Goal: Information Seeking & Learning: Learn about a topic

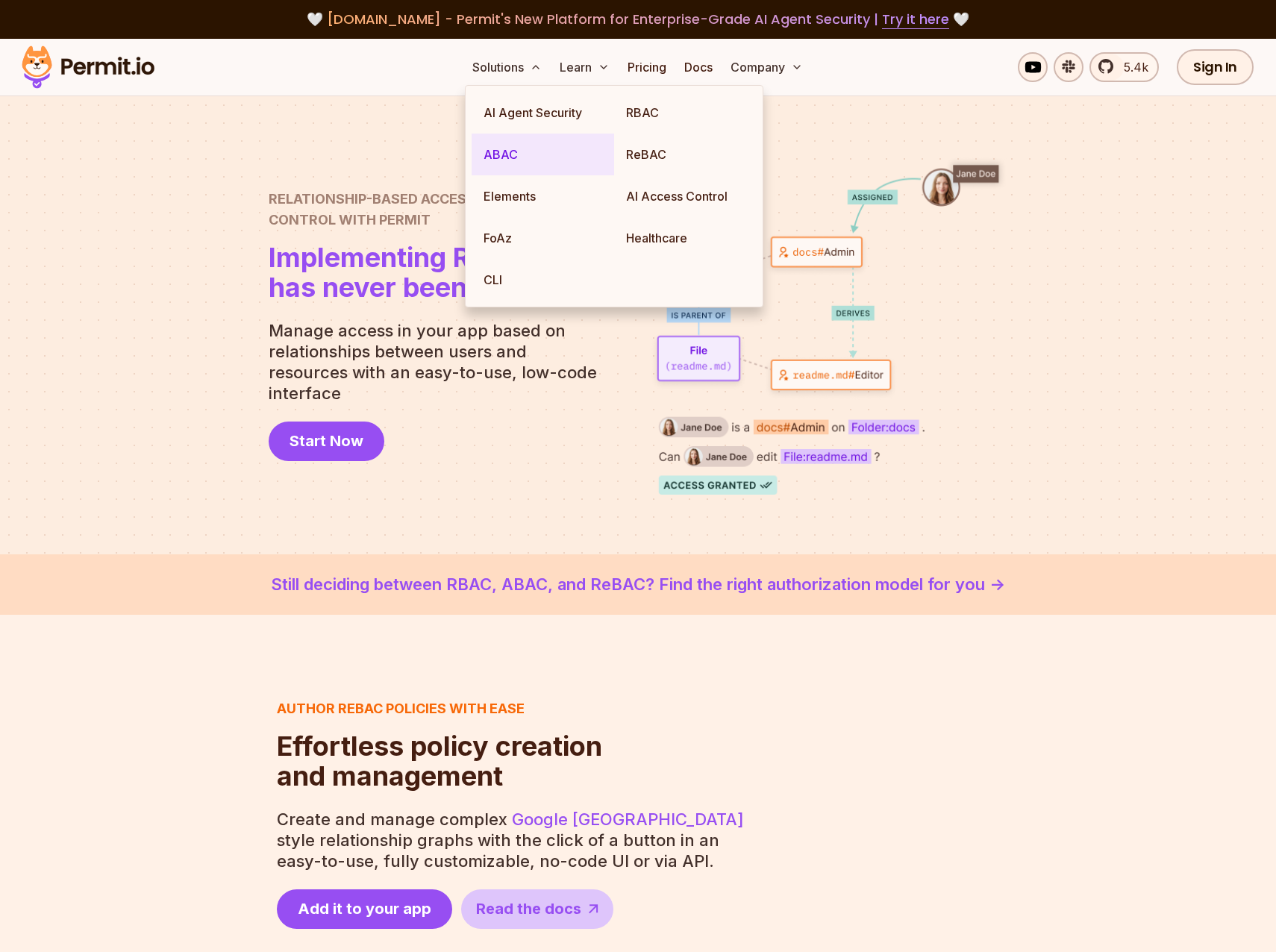
click at [500, 151] on link "ABAC" at bounding box center [543, 154] width 142 height 42
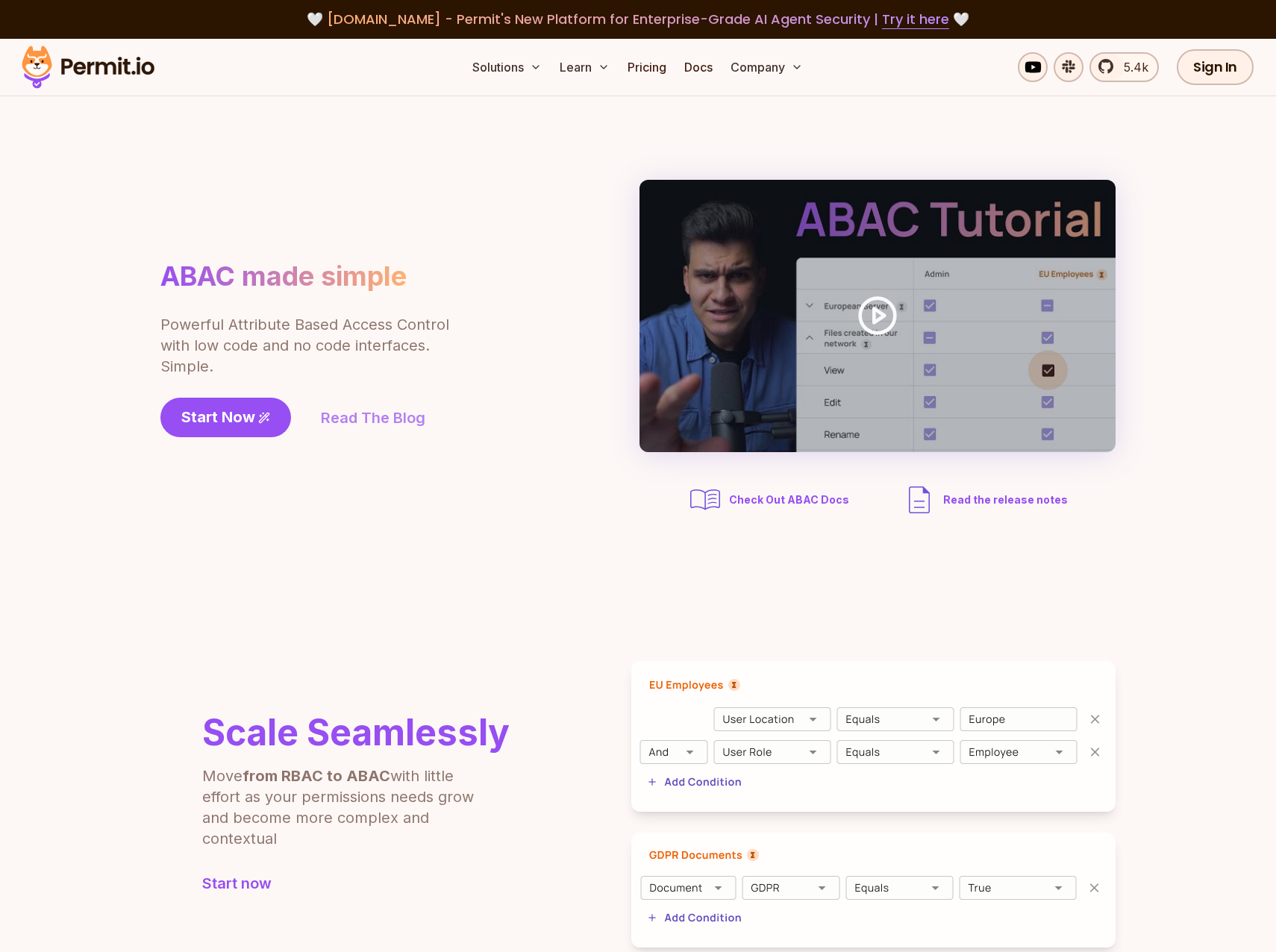
click at [381, 418] on link "Read The Blog" at bounding box center [373, 418] width 104 height 21
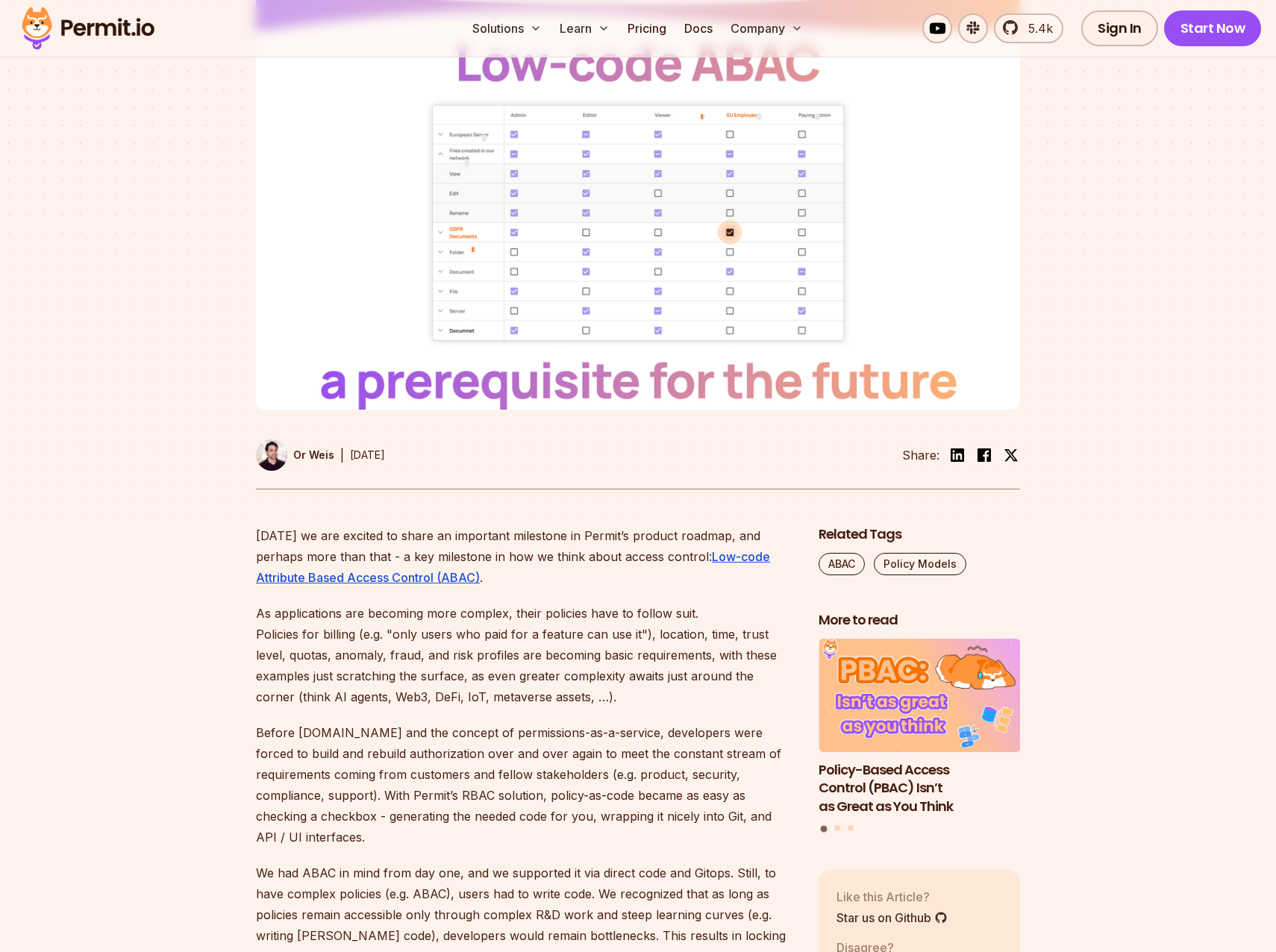
scroll to position [597, 0]
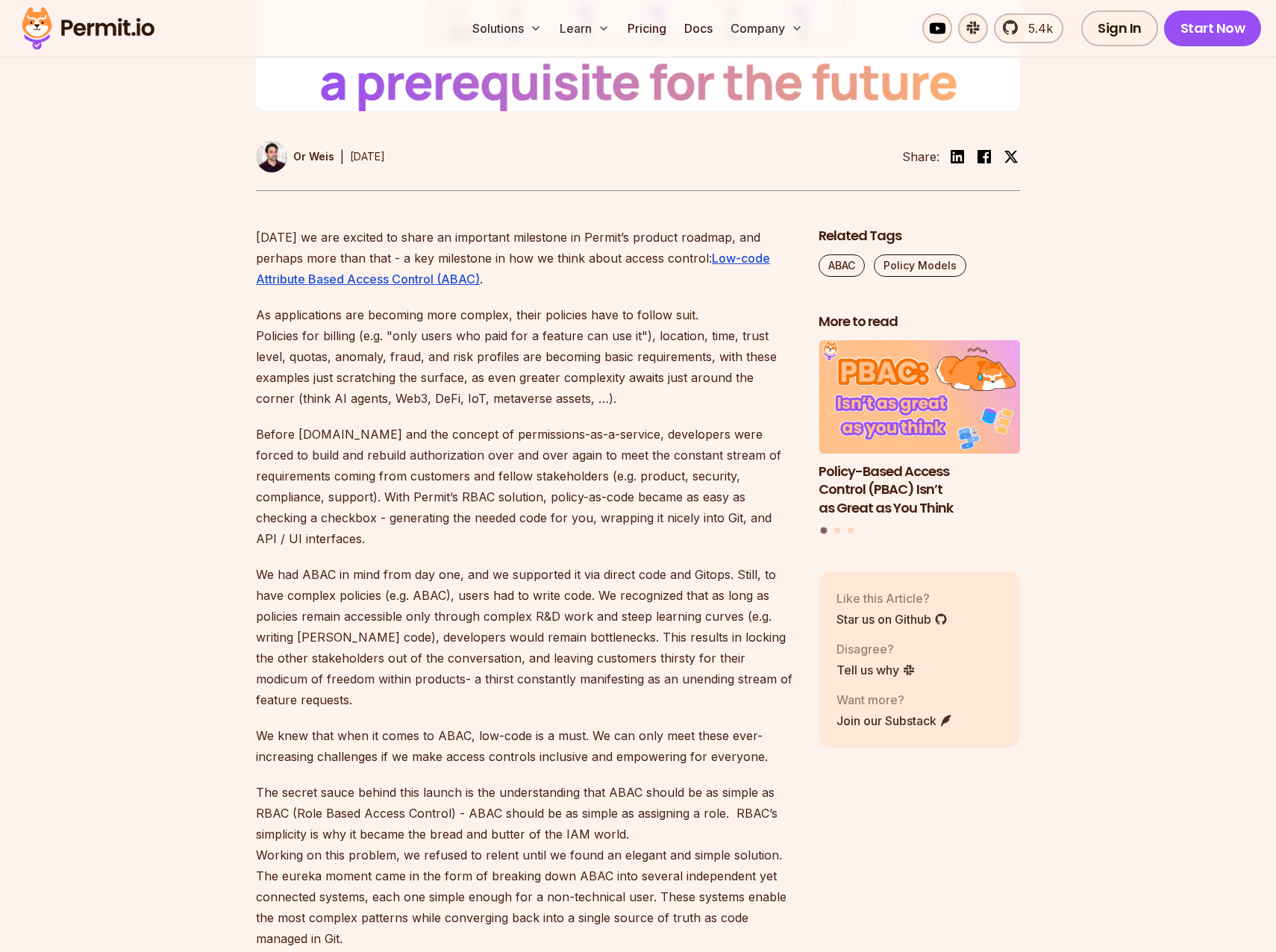
drag, startPoint x: 388, startPoint y: 732, endPoint x: 388, endPoint y: 747, distance: 15.0
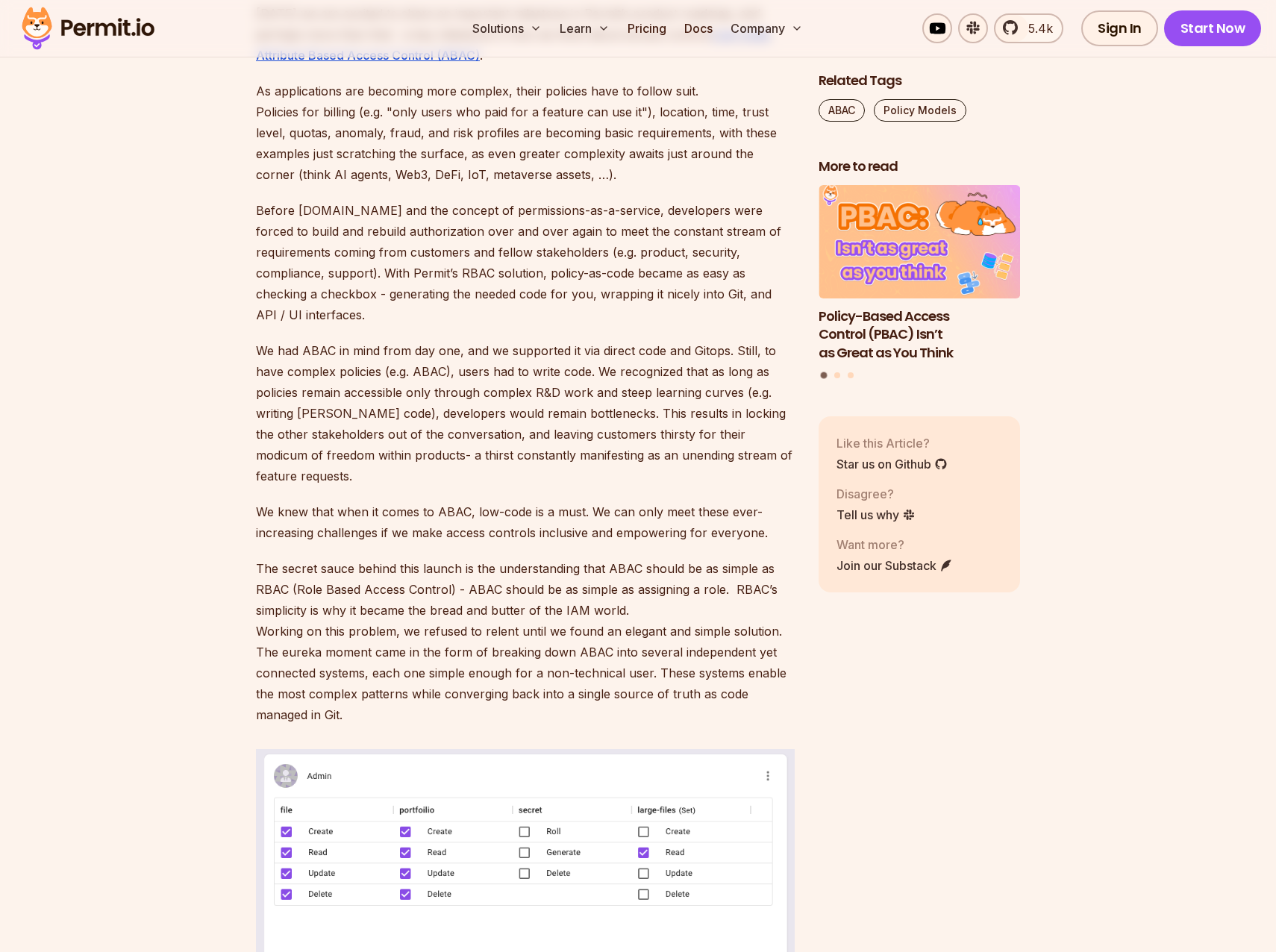
click at [516, 325] on p "Before [DOMAIN_NAME] and the concept of permissions-as-a-service, developers we…" at bounding box center [525, 262] width 539 height 125
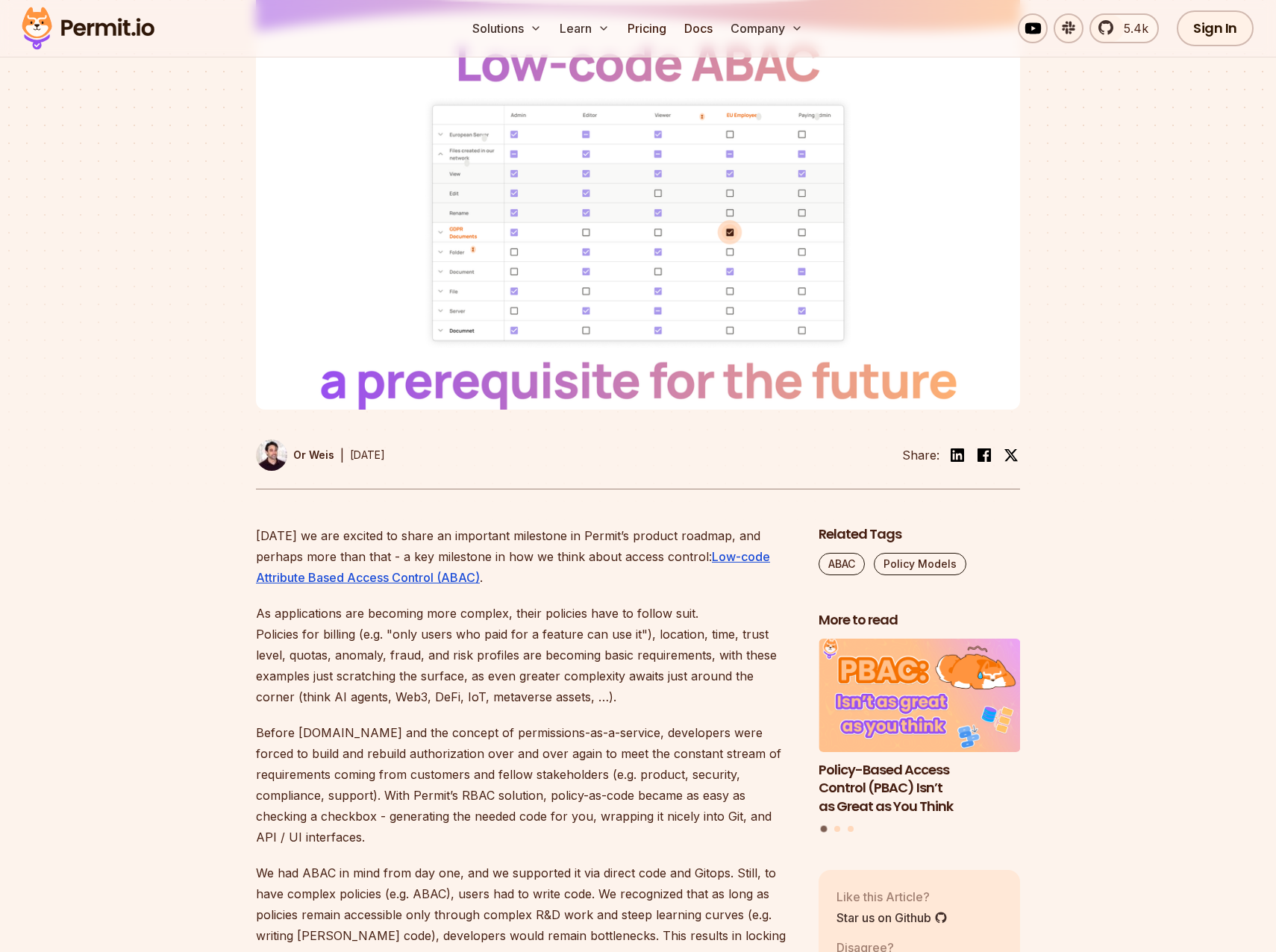
scroll to position [0, 0]
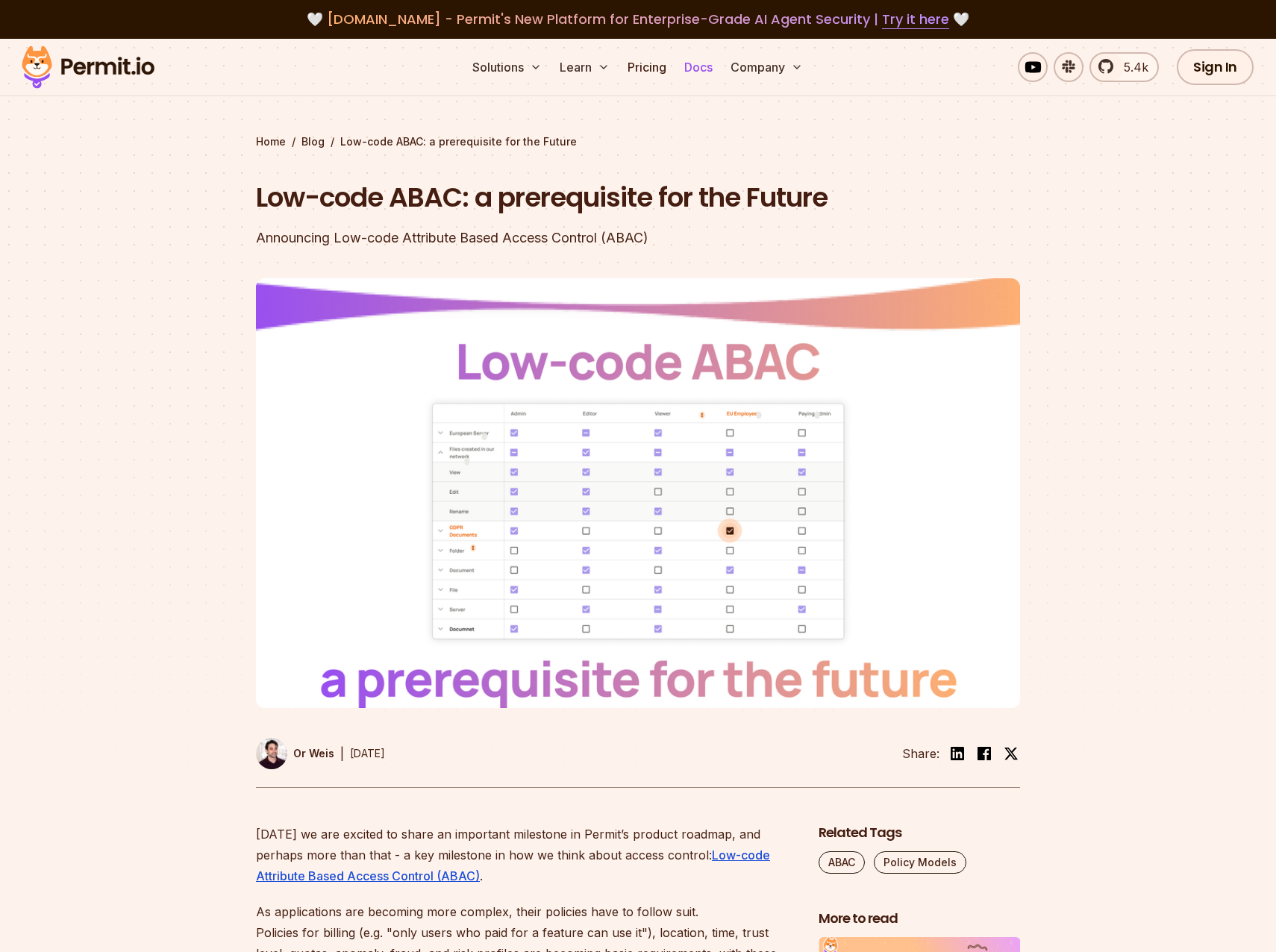
click at [698, 64] on link "Docs" at bounding box center [699, 67] width 40 height 30
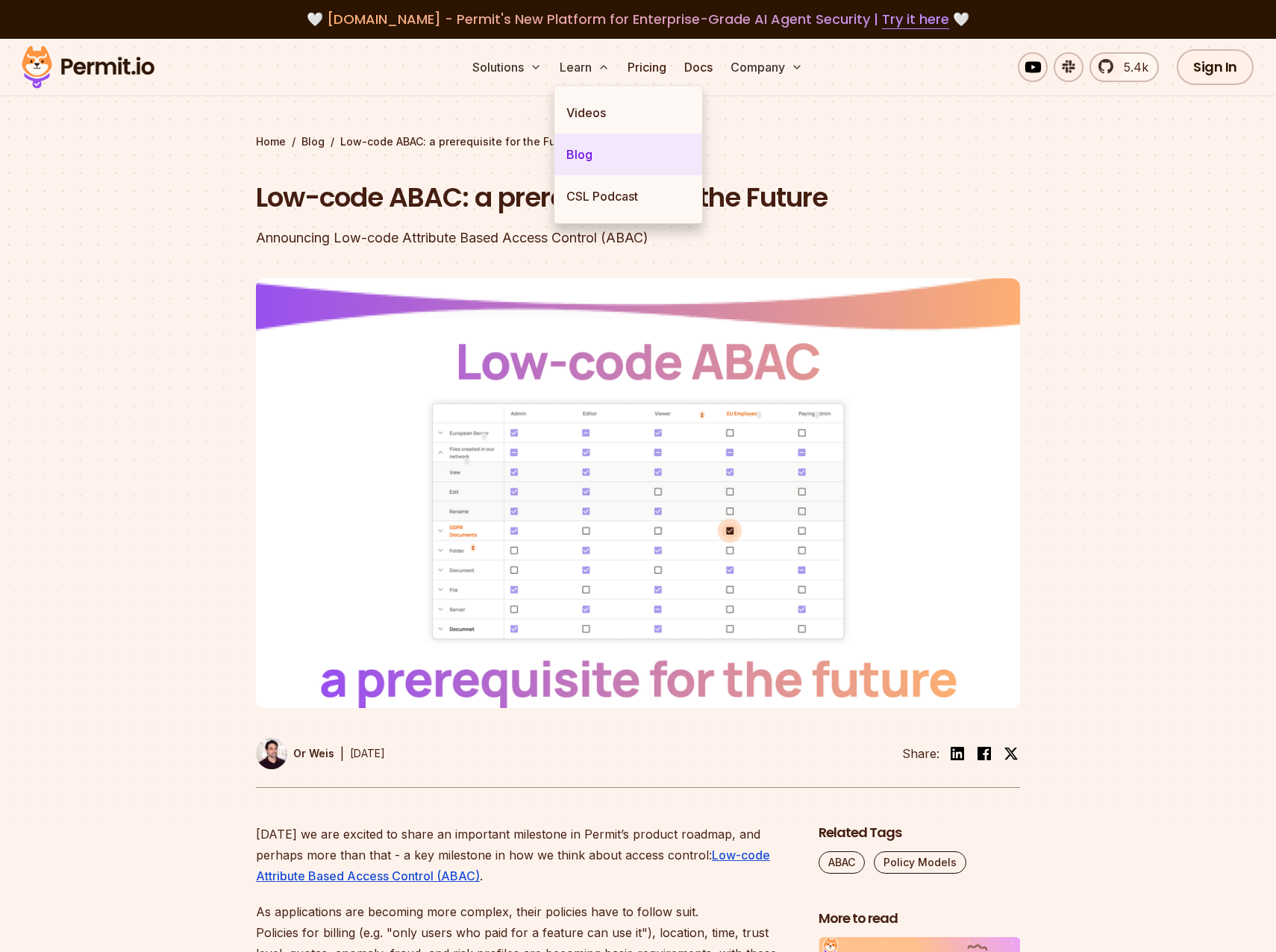
click at [580, 155] on link "Blog" at bounding box center [628, 154] width 148 height 42
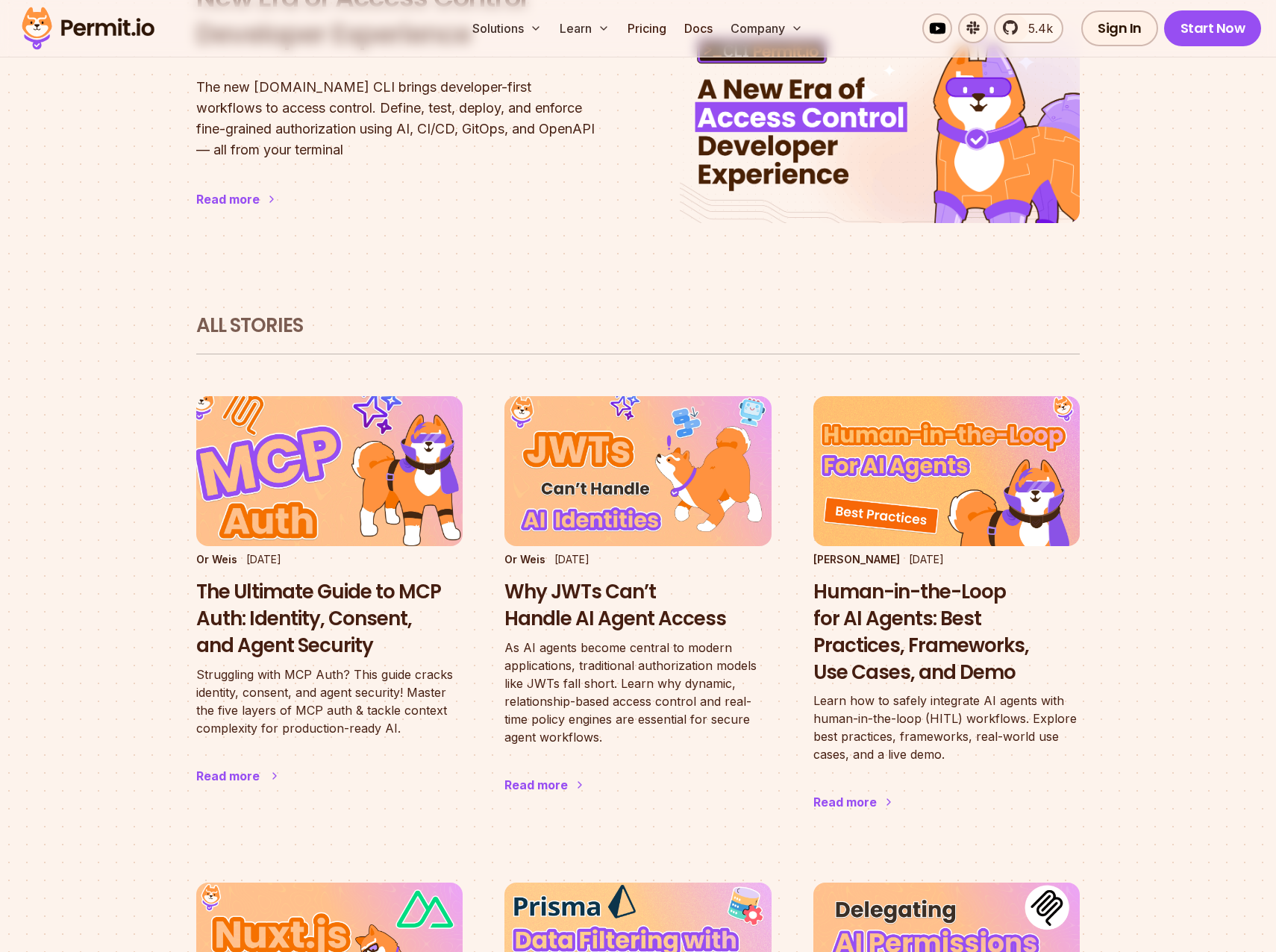
scroll to position [746, 0]
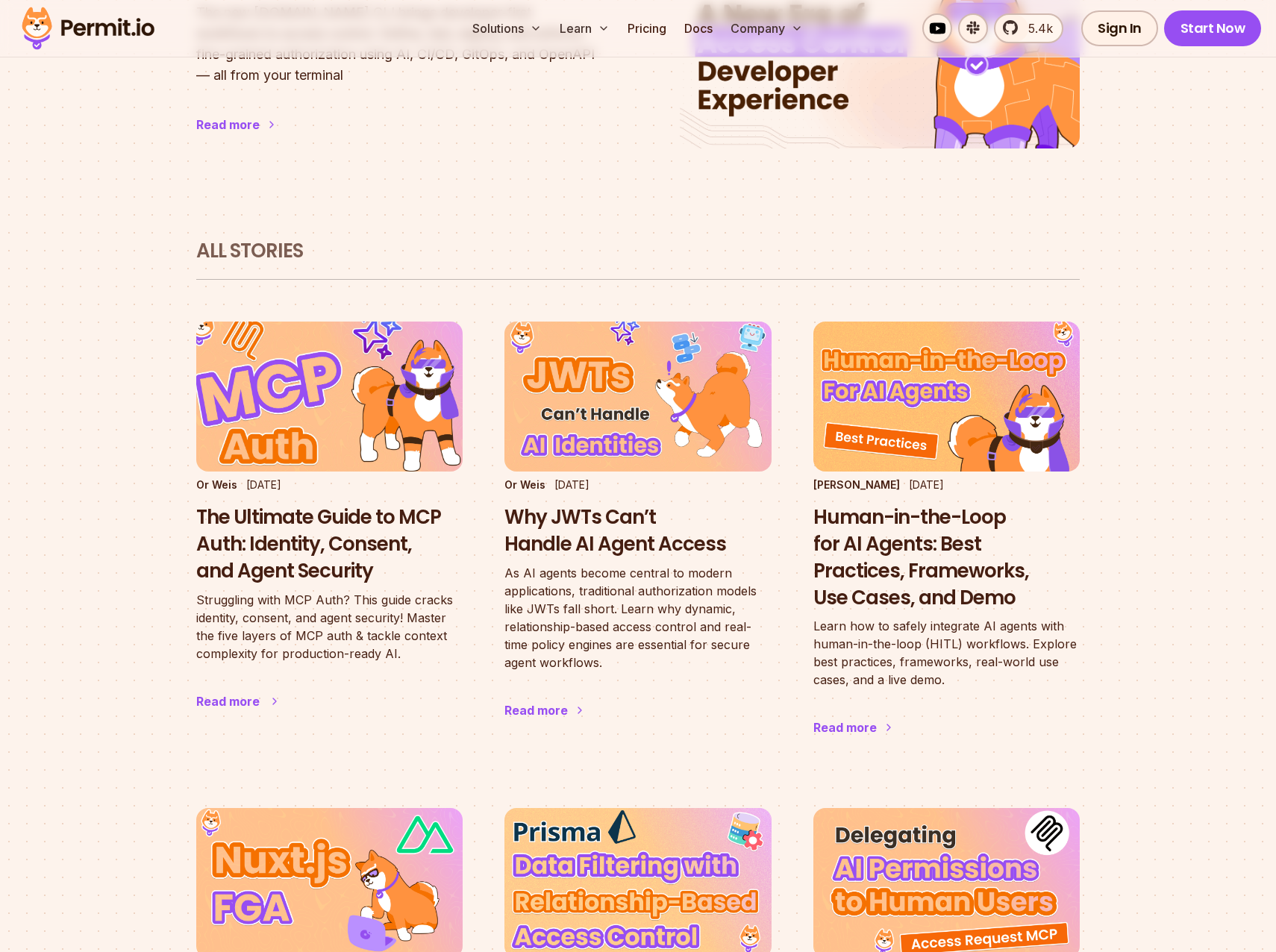
click at [300, 504] on h3 "The Ultimate Guide to MCP Auth: Identity, Consent, and Agent Security" at bounding box center [329, 544] width 266 height 79
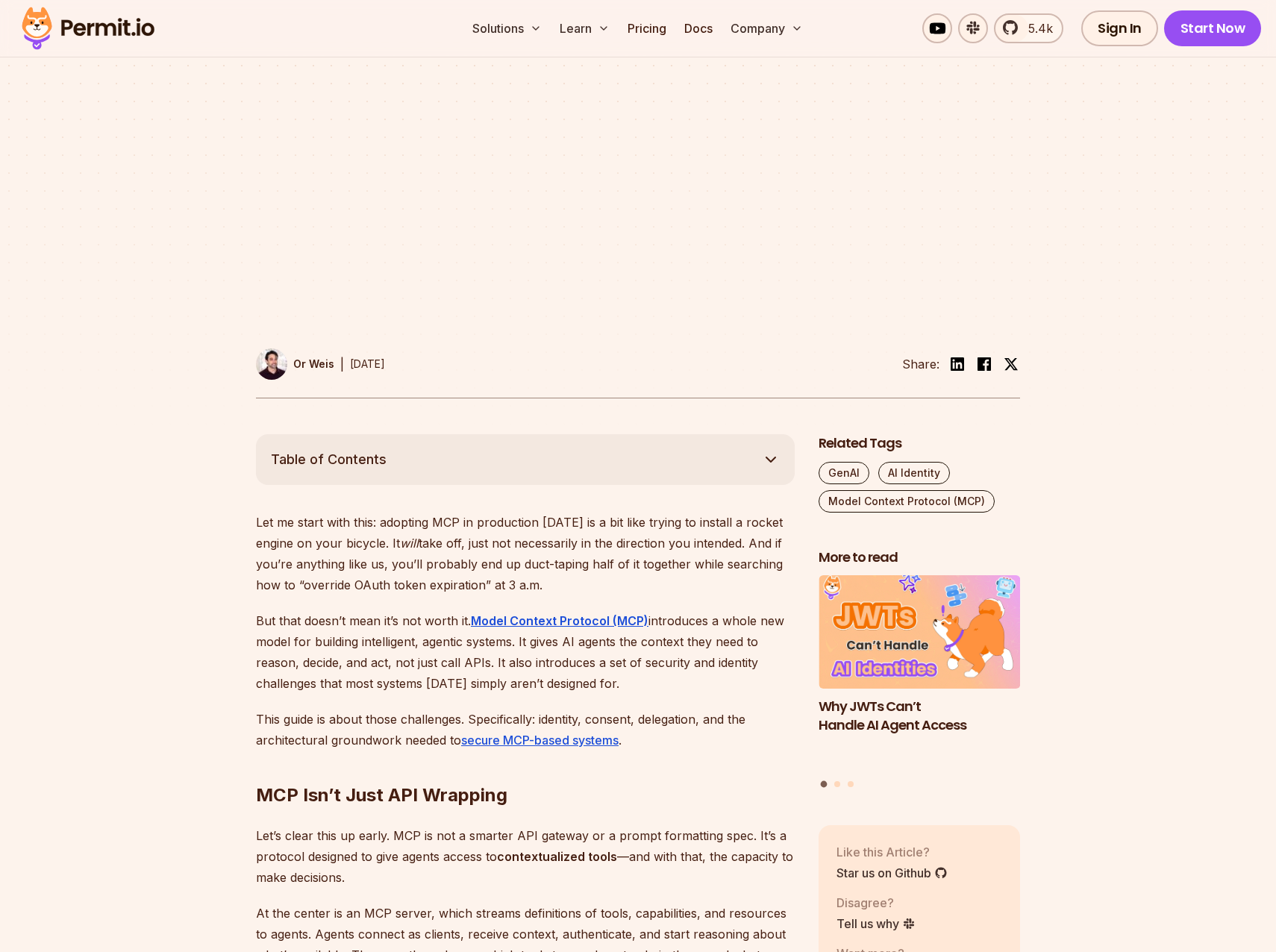
scroll to position [373, 0]
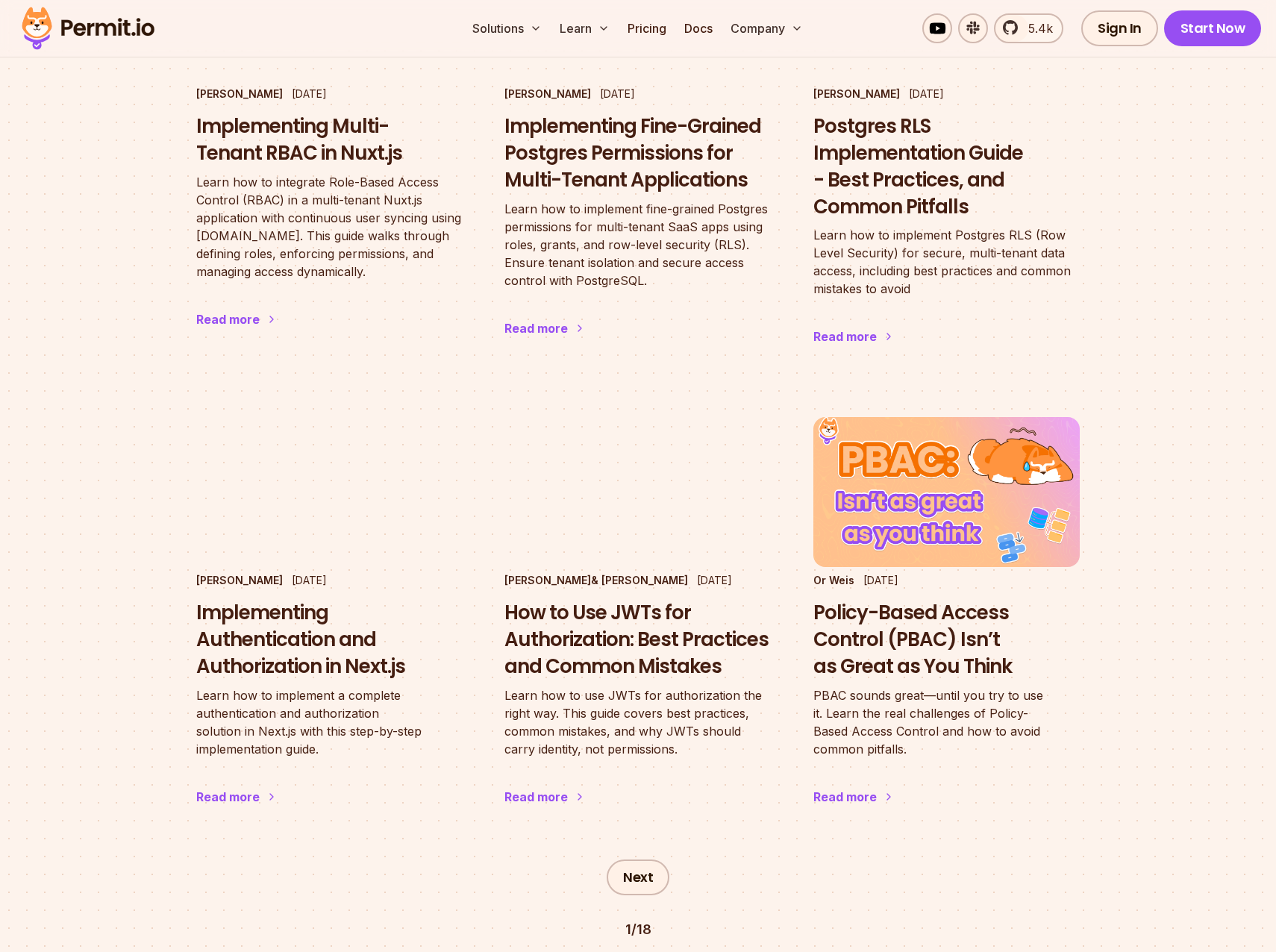
scroll to position [2537, 0]
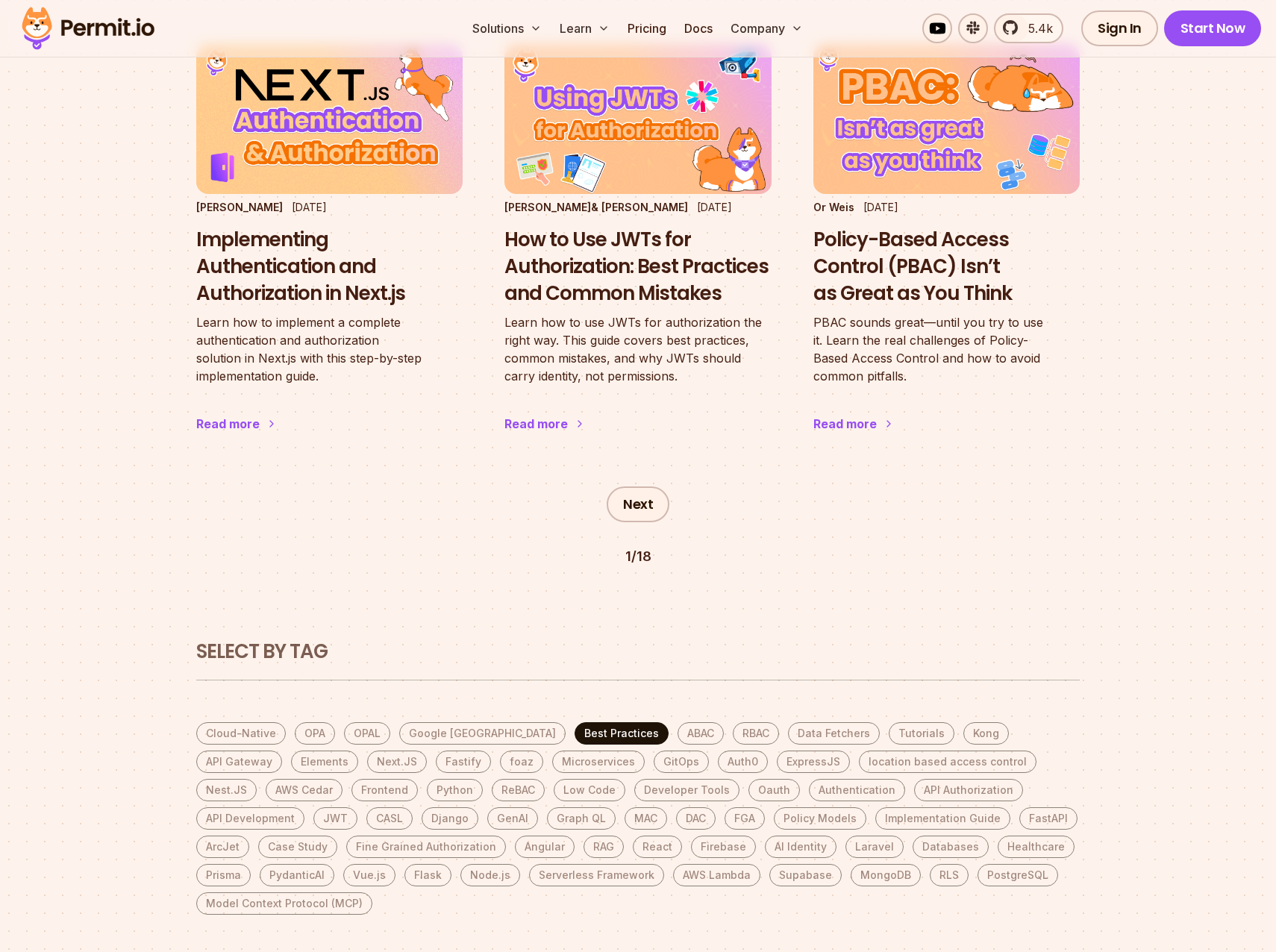
click at [574, 722] on link "Best Practices" at bounding box center [621, 733] width 94 height 22
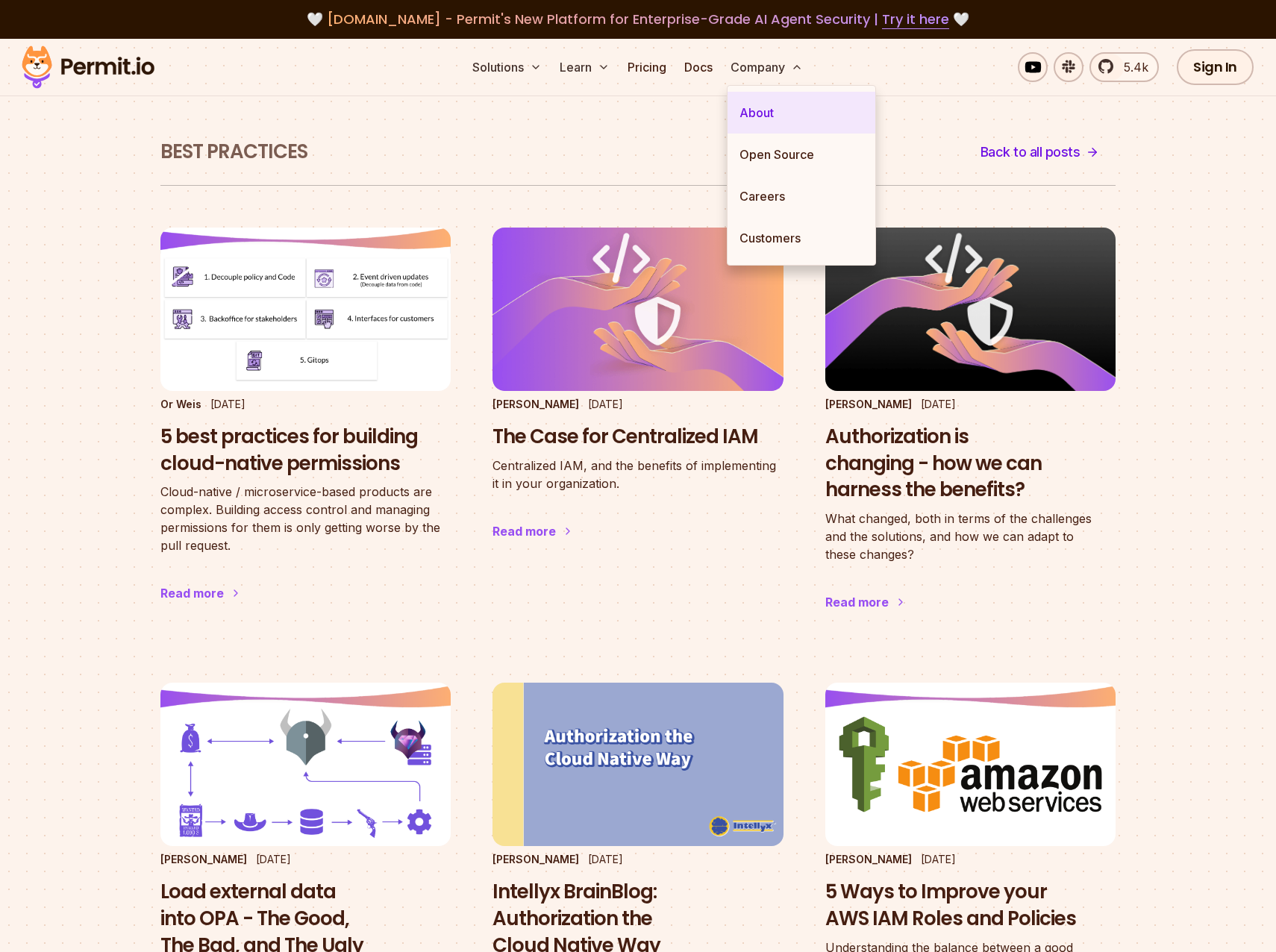
click at [759, 112] on link "About" at bounding box center [801, 112] width 148 height 42
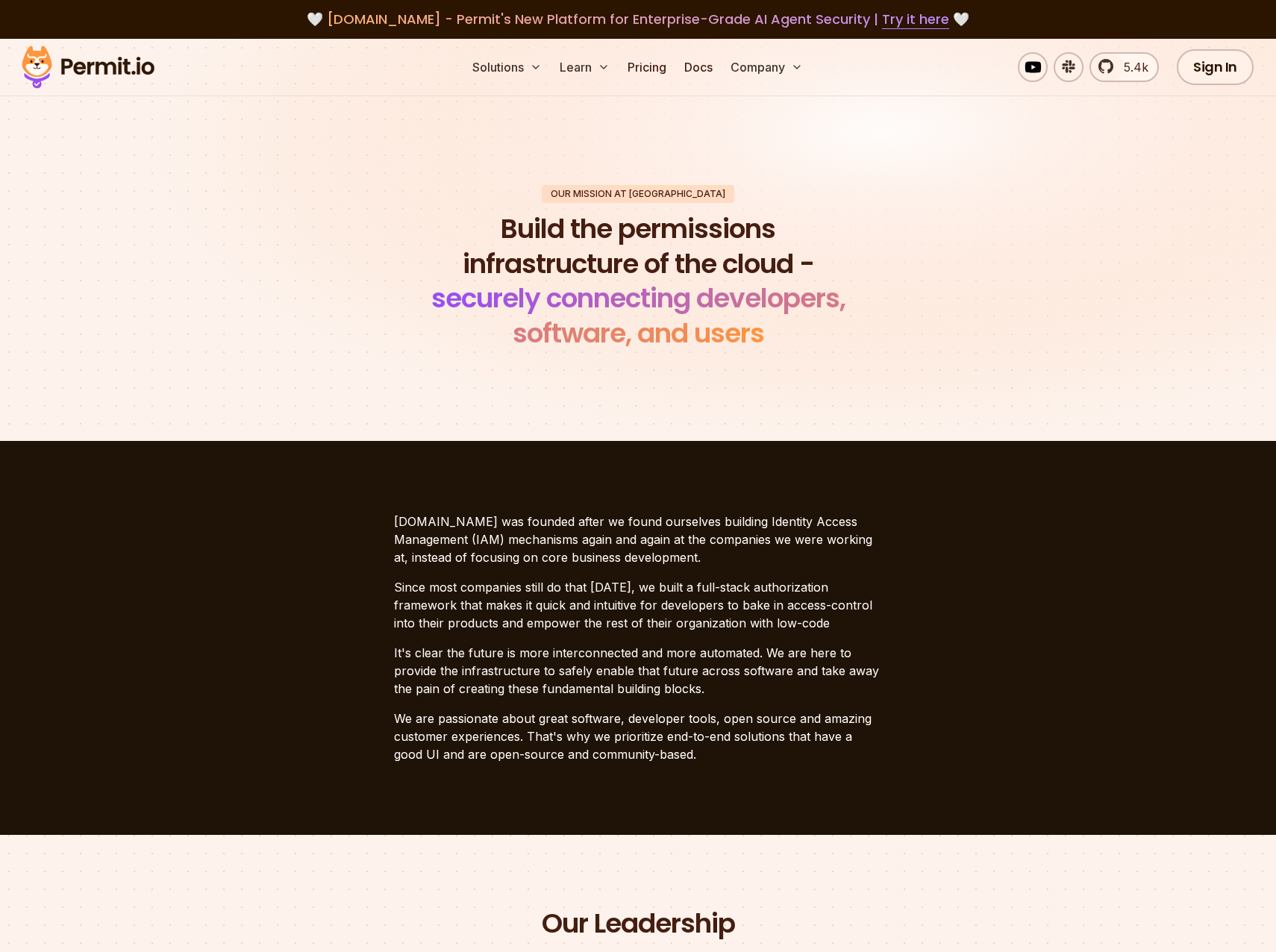
click at [559, 530] on p "[DOMAIN_NAME] was founded after we found ourselves building Identity Access Man…" at bounding box center [637, 540] width 488 height 54
click at [714, 521] on p "[DOMAIN_NAME] was founded after we found ourselves building Identity Access Man…" at bounding box center [637, 540] width 488 height 54
drag, startPoint x: 714, startPoint y: 521, endPoint x: 425, endPoint y: 543, distance: 289.8
click at [425, 543] on p "[DOMAIN_NAME] was founded after we found ourselves building Identity Access Man…" at bounding box center [637, 540] width 488 height 54
copy p "Identity Access Management (IAM)"
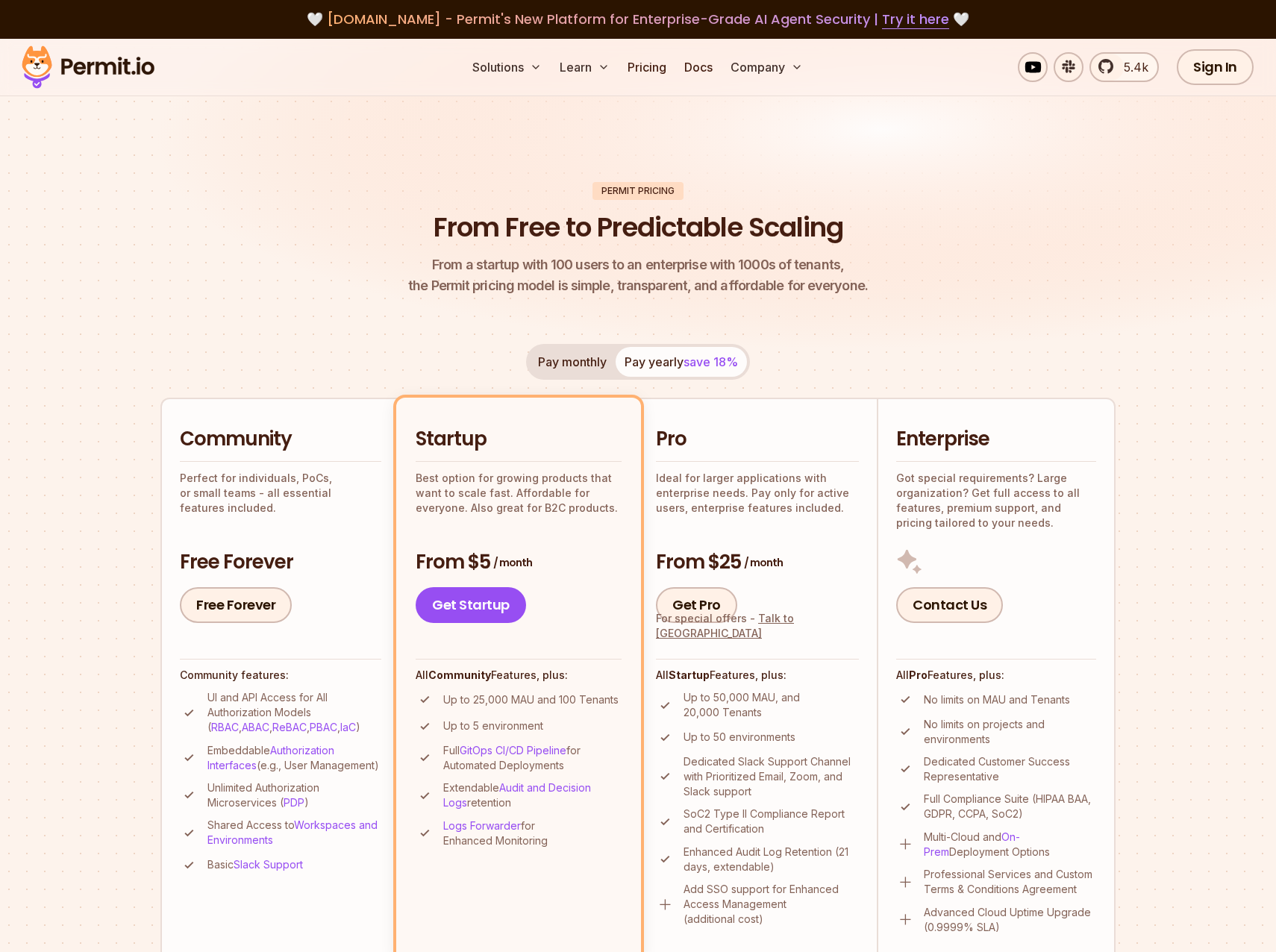
scroll to position [224, 0]
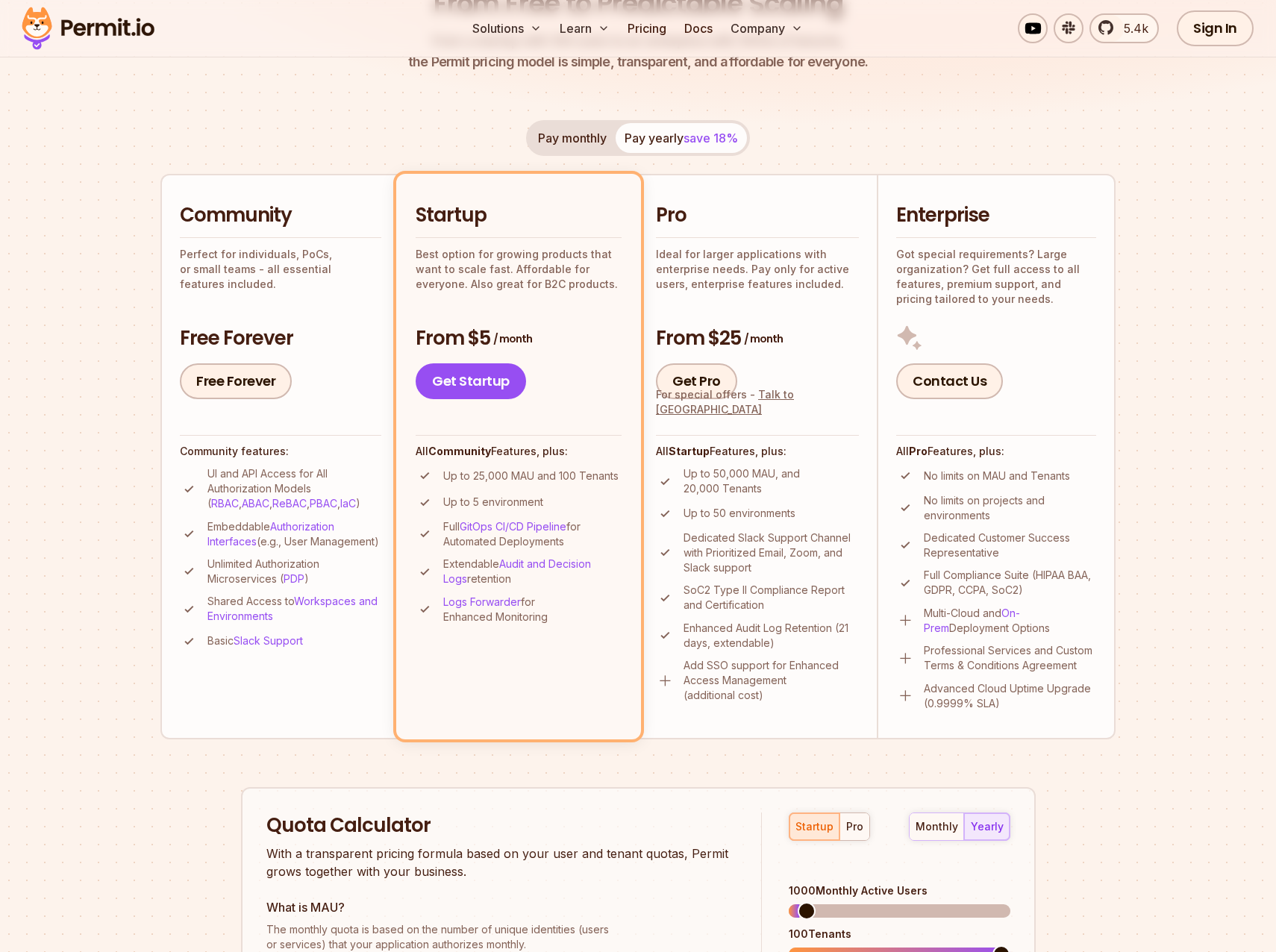
click at [1140, 433] on section "Permit Pricing From Free to Predictable Scaling From a startup with 100 users t…" at bounding box center [638, 622] width 1276 height 1615
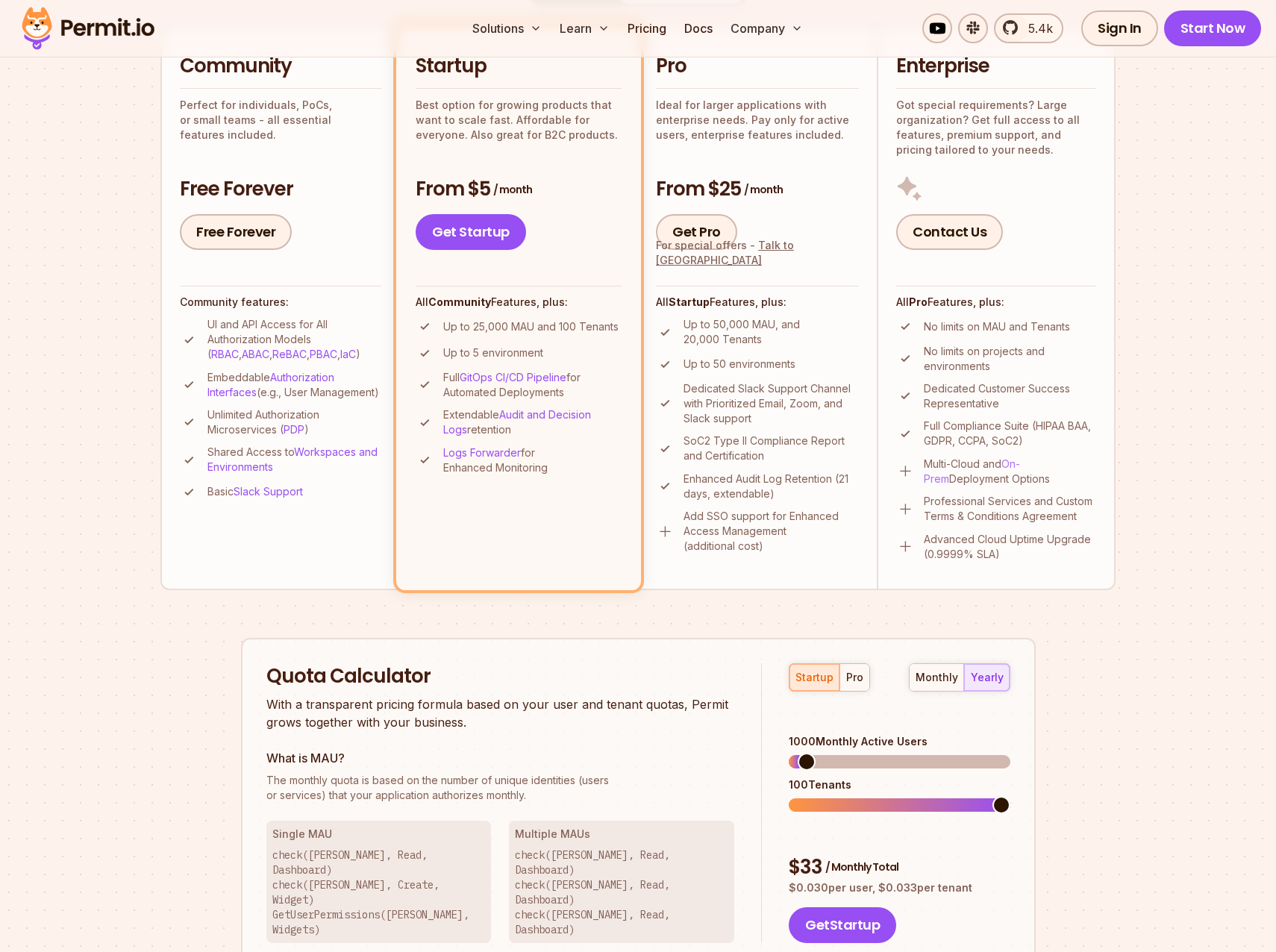
click at [1020, 461] on link "On-Prem" at bounding box center [972, 471] width 96 height 28
